Goal: Task Accomplishment & Management: Complete application form

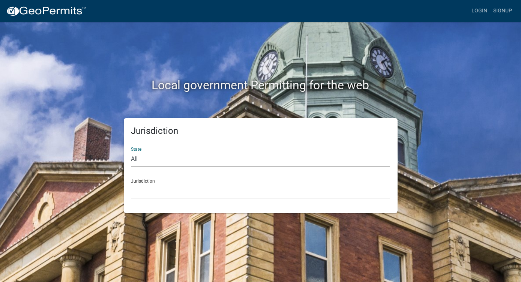
click at [163, 155] on select "All [US_STATE] [US_STATE] [US_STATE] [US_STATE] [US_STATE] [US_STATE] [US_STATE…" at bounding box center [260, 159] width 259 height 15
select select "[US_STATE]"
click at [131, 152] on select "All [US_STATE] [US_STATE] [US_STATE] [US_STATE] [US_STATE] [US_STATE] [US_STATE…" at bounding box center [260, 159] width 259 height 15
click at [173, 193] on select "[GEOGRAPHIC_DATA], [US_STATE] [GEOGRAPHIC_DATA], [US_STATE]" at bounding box center [260, 191] width 259 height 15
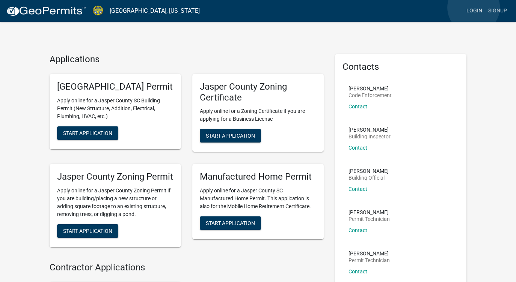
click at [473, 8] on link "Login" at bounding box center [474, 11] width 22 height 14
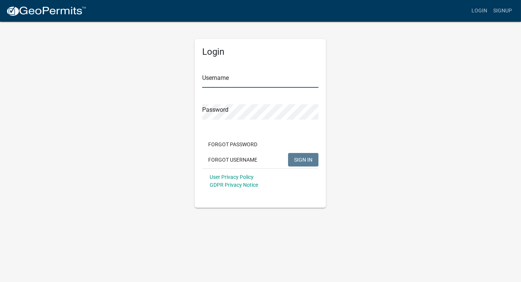
type input "travisyawn_[MEDICAL_DATA]"
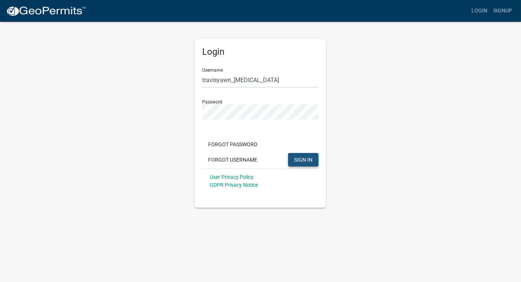
click at [298, 158] on span "SIGN IN" at bounding box center [303, 160] width 18 height 6
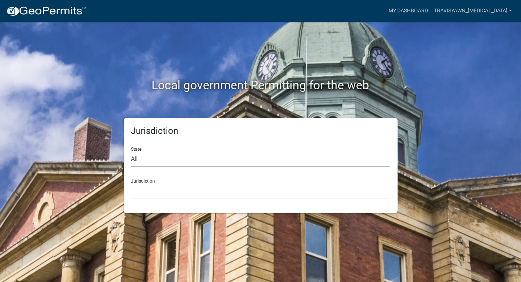
click at [263, 156] on select "All [US_STATE] [US_STATE] [US_STATE] [US_STATE] [US_STATE] [US_STATE] [US_STATE…" at bounding box center [260, 159] width 259 height 15
select select "[US_STATE]"
click at [131, 152] on select "All [US_STATE] [US_STATE] [US_STATE] [US_STATE] [US_STATE] [US_STATE] [US_STATE…" at bounding box center [260, 159] width 259 height 15
click at [205, 192] on select "[GEOGRAPHIC_DATA], [US_STATE] [GEOGRAPHIC_DATA], [US_STATE]" at bounding box center [260, 191] width 259 height 15
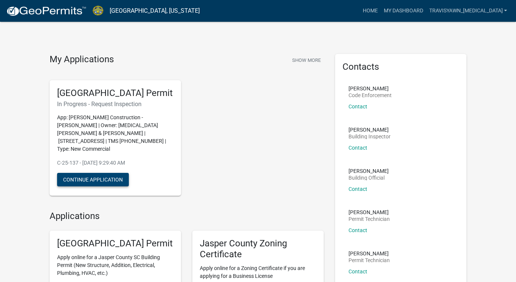
click at [91, 175] on button "Continue Application" at bounding box center [93, 180] width 72 height 14
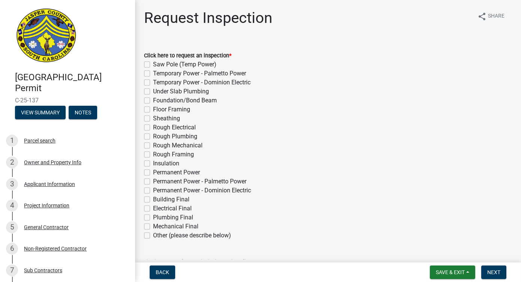
click at [153, 154] on label "Rough Framing" at bounding box center [173, 154] width 41 height 9
click at [153, 154] on input "Rough Framing" at bounding box center [155, 152] width 5 height 5
checkbox input "true"
checkbox input "false"
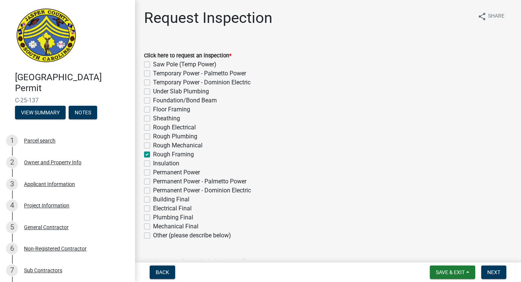
checkbox input "false"
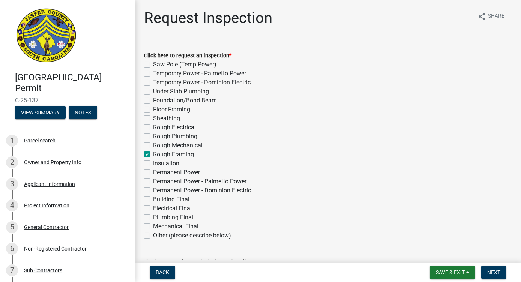
checkbox input "false"
checkbox input "true"
checkbox input "false"
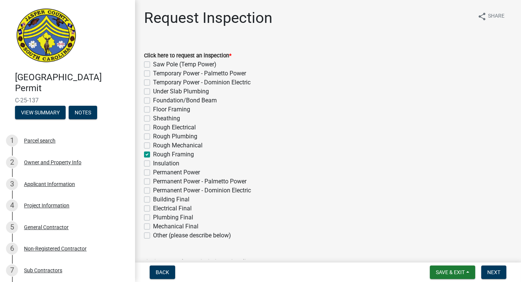
checkbox input "false"
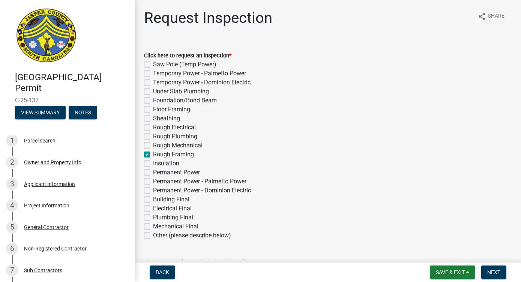
checkbox input "false"
drag, startPoint x: 149, startPoint y: 154, endPoint x: 210, endPoint y: 147, distance: 62.0
click at [210, 147] on div "Click here to request an inspection * Saw Pole (Temp Power) Temporary Power - P…" at bounding box center [328, 145] width 368 height 189
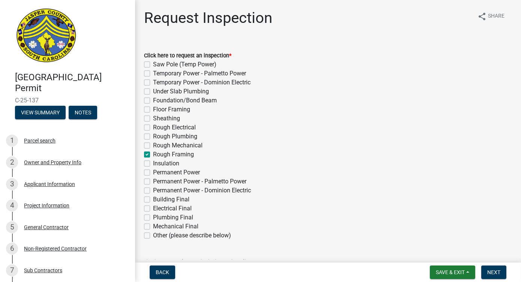
click at [210, 147] on div "Rough Mechanical" at bounding box center [328, 145] width 368 height 9
click at [192, 147] on label "Rough Mechanical" at bounding box center [178, 145] width 50 height 9
click at [158, 146] on input "Rough Mechanical" at bounding box center [155, 143] width 5 height 5
checkbox input "true"
checkbox input "false"
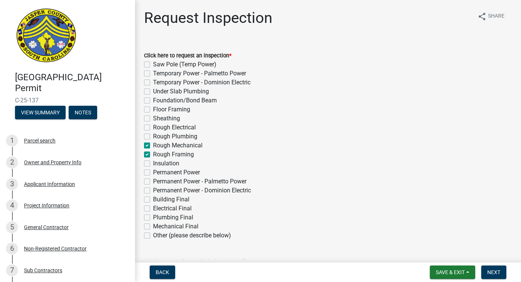
checkbox input "false"
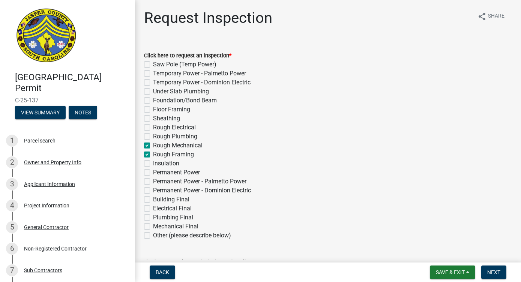
checkbox input "false"
checkbox input "true"
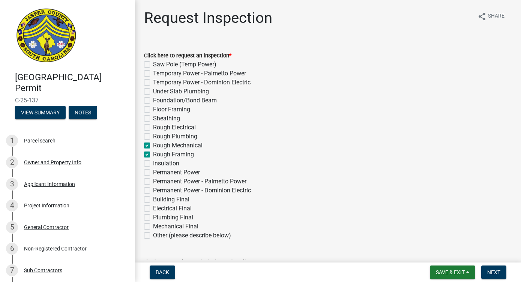
checkbox input "false"
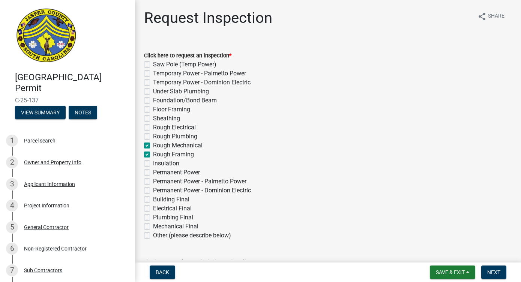
checkbox input "false"
click at [186, 149] on label "Rough Mechanical" at bounding box center [178, 145] width 50 height 9
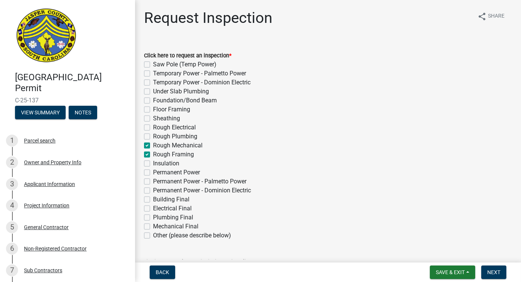
click at [158, 146] on input "Rough Mechanical" at bounding box center [155, 143] width 5 height 5
checkbox input "false"
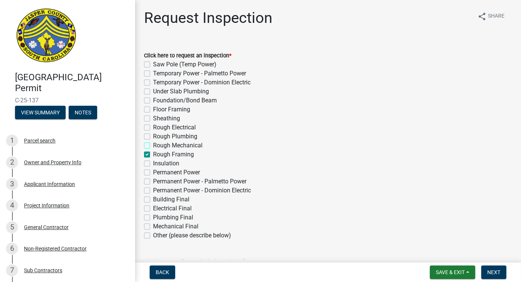
checkbox input "false"
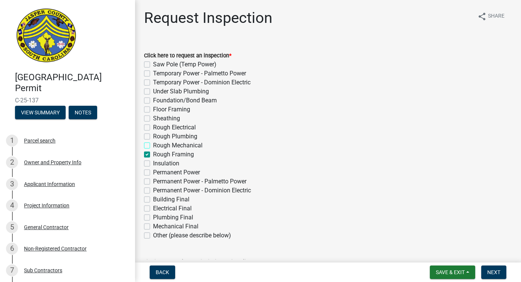
checkbox input "false"
checkbox input "true"
checkbox input "false"
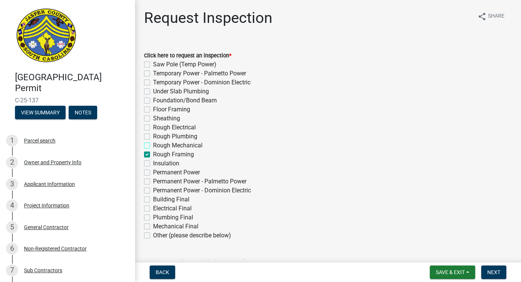
checkbox input "false"
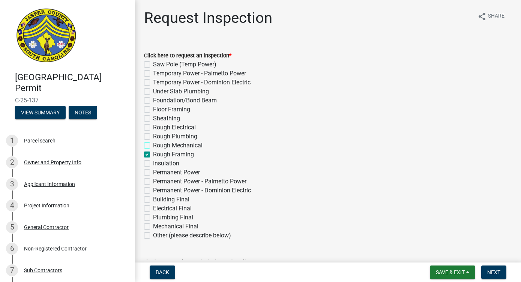
checkbox input "false"
click at [153, 136] on label "Rough Plumbing" at bounding box center [175, 136] width 44 height 9
click at [153, 136] on input "Rough Plumbing" at bounding box center [155, 134] width 5 height 5
checkbox input "true"
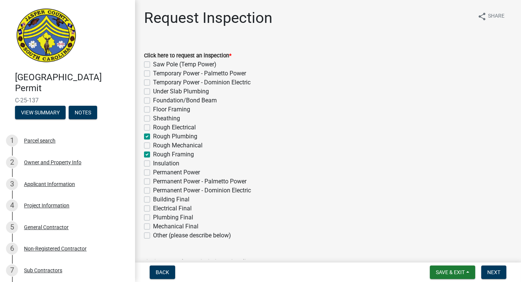
checkbox input "false"
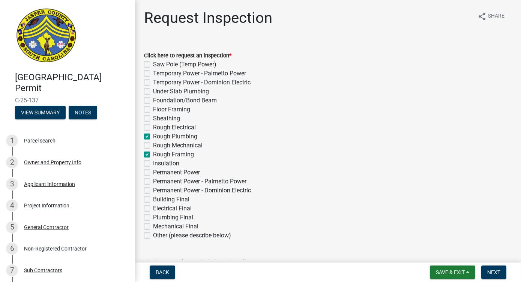
checkbox input "false"
checkbox input "true"
checkbox input "false"
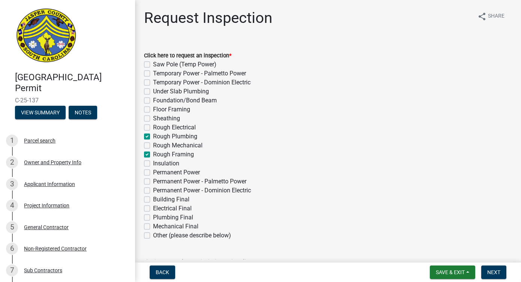
checkbox input "true"
checkbox input "false"
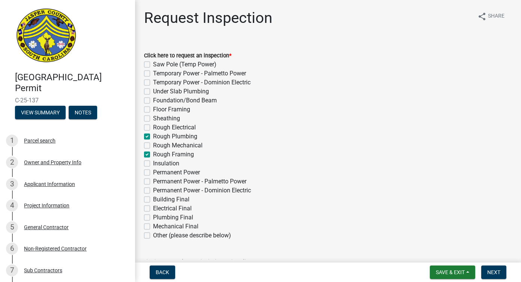
checkbox input "false"
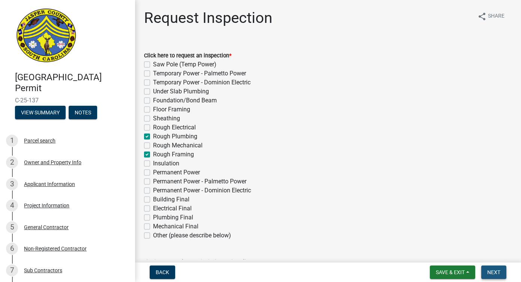
click at [492, 271] on span "Next" at bounding box center [494, 272] width 13 height 6
click at [488, 271] on span "Next" at bounding box center [494, 272] width 13 height 6
click at [488, 272] on span "Next" at bounding box center [494, 272] width 13 height 6
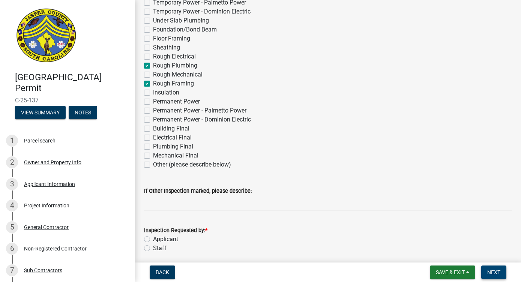
scroll to position [71, 0]
click at [154, 239] on label "Applicant" at bounding box center [165, 239] width 25 height 9
click at [154, 239] on input "Applicant" at bounding box center [155, 237] width 5 height 5
radio input "true"
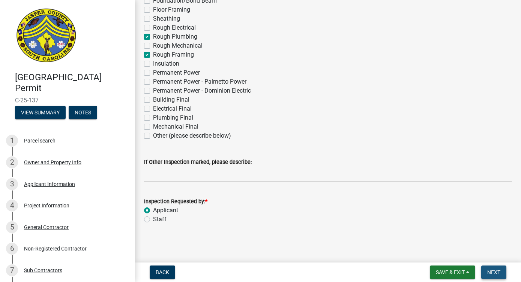
click at [497, 270] on span "Next" at bounding box center [494, 272] width 13 height 6
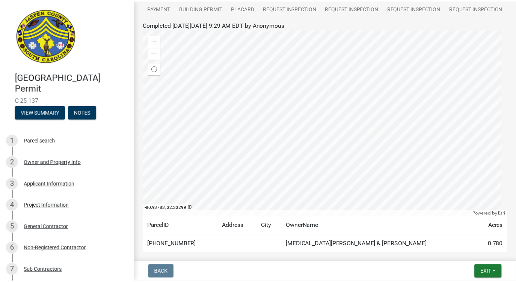
scroll to position [216, 0]
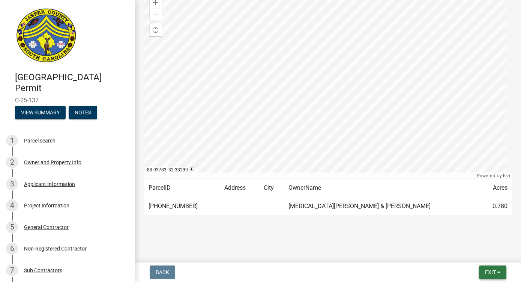
click at [488, 269] on span "Exit" at bounding box center [490, 272] width 11 height 6
click at [478, 251] on button "Save & Exit" at bounding box center [477, 253] width 60 height 18
